Goal: Information Seeking & Learning: Find specific fact

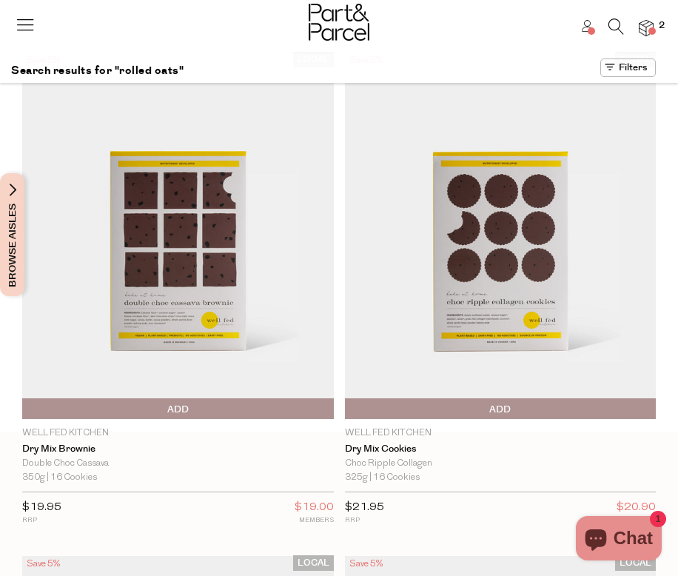
click at [618, 29] on icon at bounding box center [617, 27] width 16 height 16
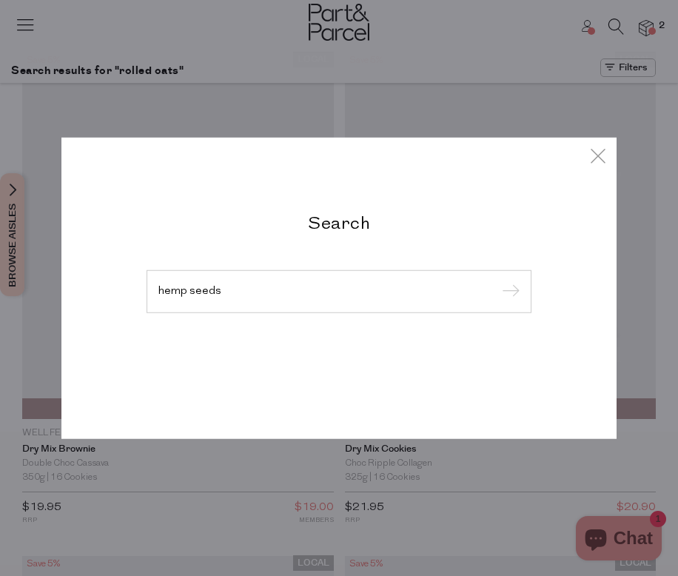
type input "hemp seeds"
click at [497, 281] on input "submit" at bounding box center [508, 292] width 22 height 22
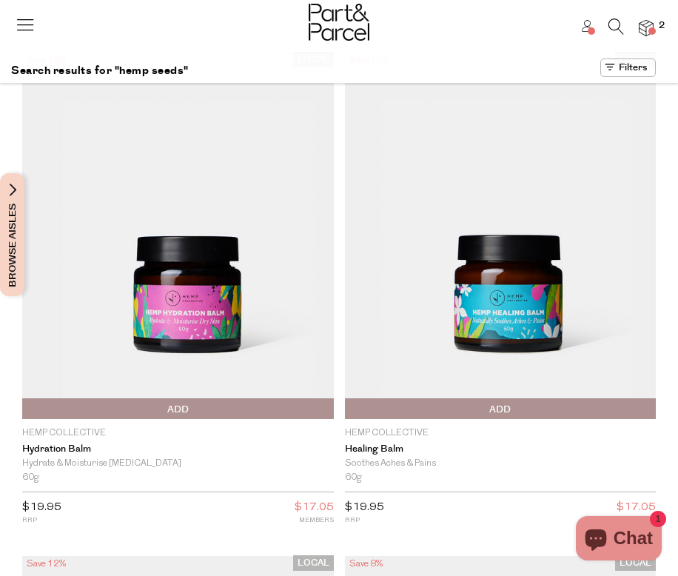
click at [613, 24] on icon at bounding box center [617, 27] width 16 height 16
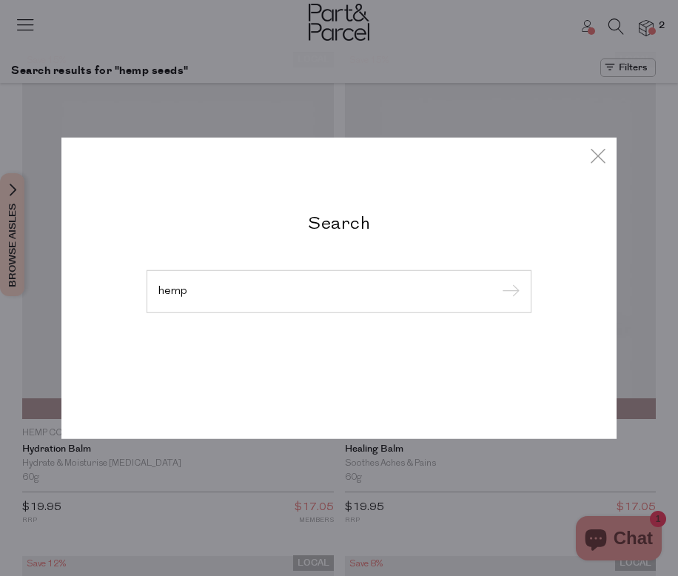
type input "hemp"
click at [497, 281] on input "submit" at bounding box center [508, 292] width 22 height 22
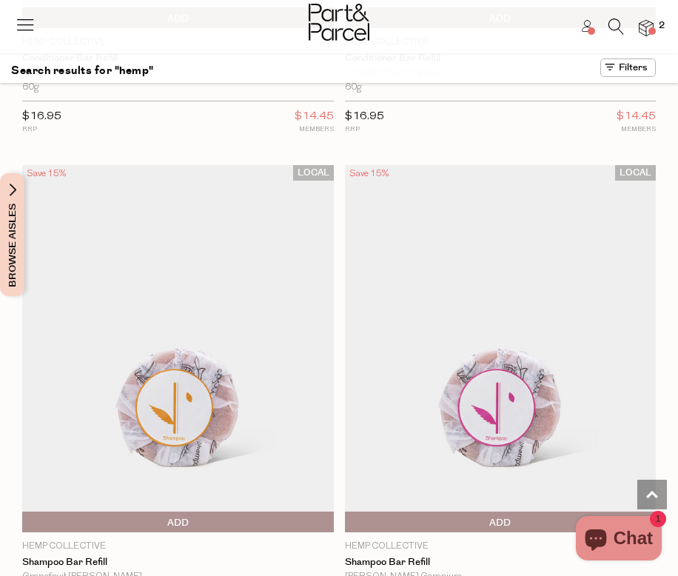
scroll to position [4927, 0]
